Goal: Find specific page/section: Find specific page/section

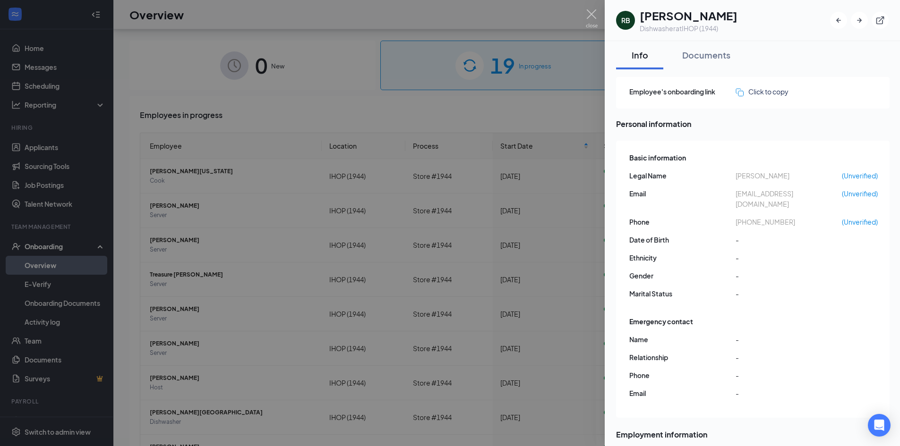
scroll to position [43, 0]
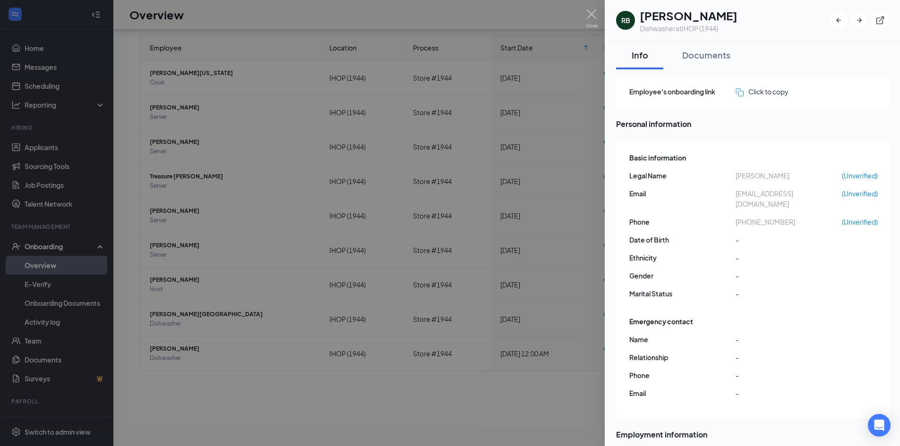
click at [527, 127] on div at bounding box center [450, 223] width 900 height 446
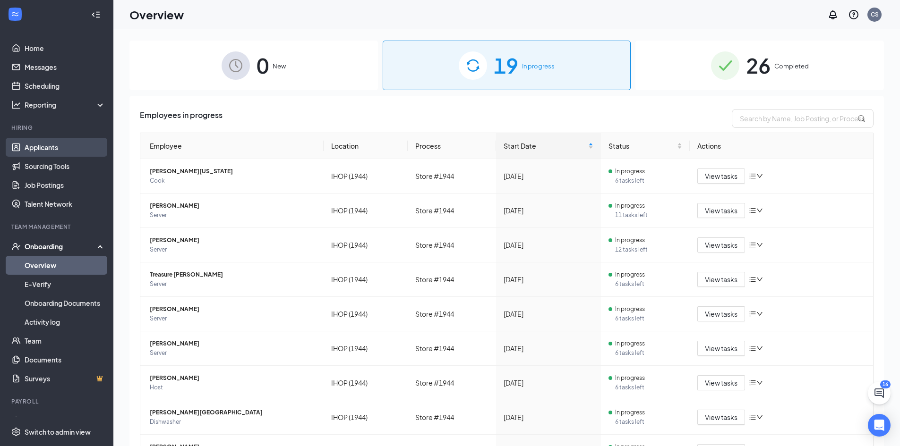
click at [46, 144] on link "Applicants" at bounding box center [65, 147] width 81 height 19
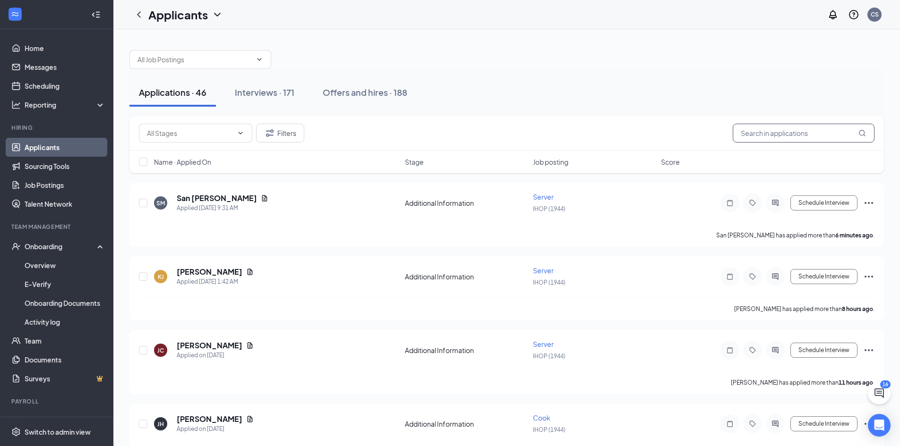
click at [757, 133] on input "text" at bounding box center [804, 133] width 142 height 19
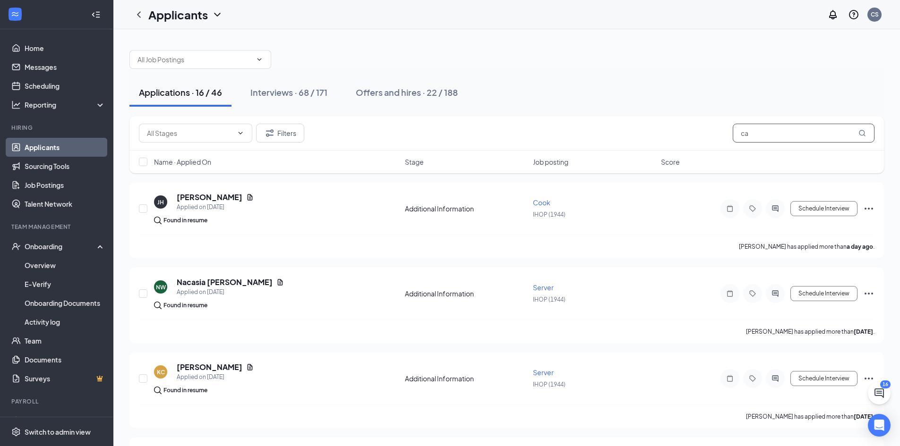
type input "c"
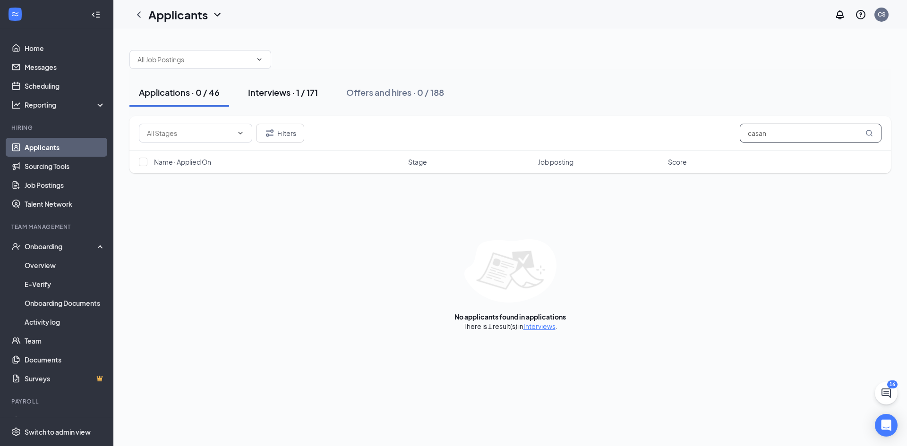
type input "casan"
click at [288, 96] on div "Interviews · 1 / 171" at bounding box center [283, 92] width 70 height 12
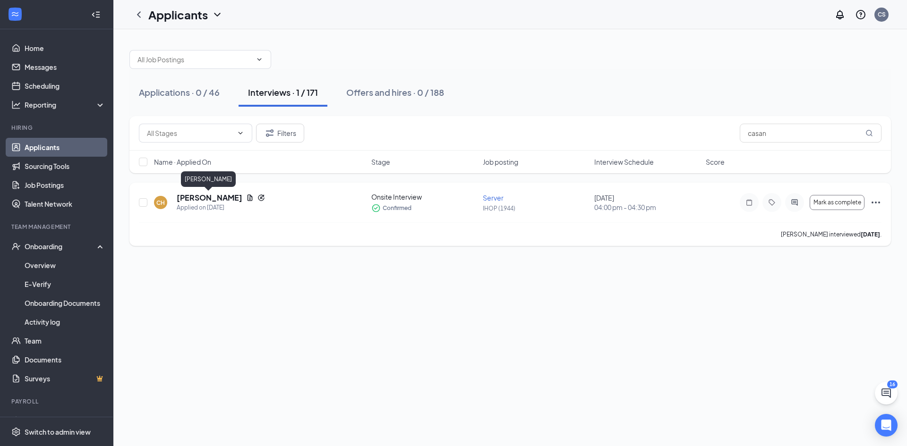
click at [215, 197] on h5 "[PERSON_NAME]" at bounding box center [210, 198] width 66 height 10
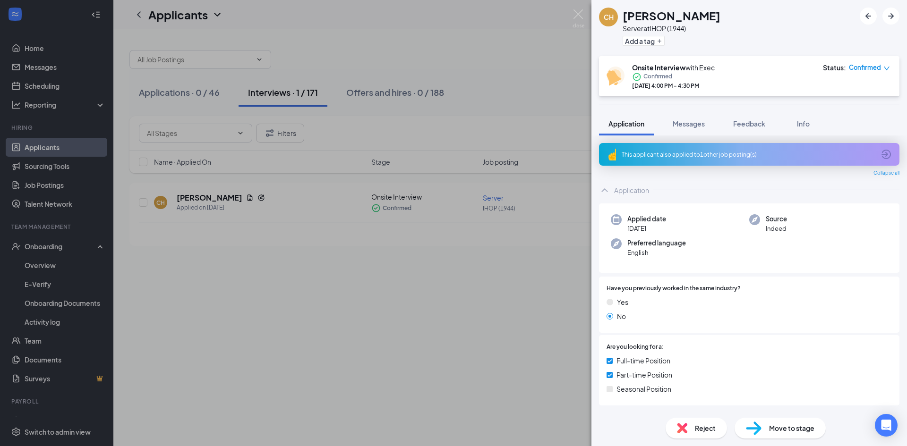
click at [471, 283] on div "CH [PERSON_NAME] Server at IHOP (1944) Add a tag Onsite Interview with Exec Con…" at bounding box center [453, 223] width 907 height 446
